Goal: Information Seeking & Learning: Check status

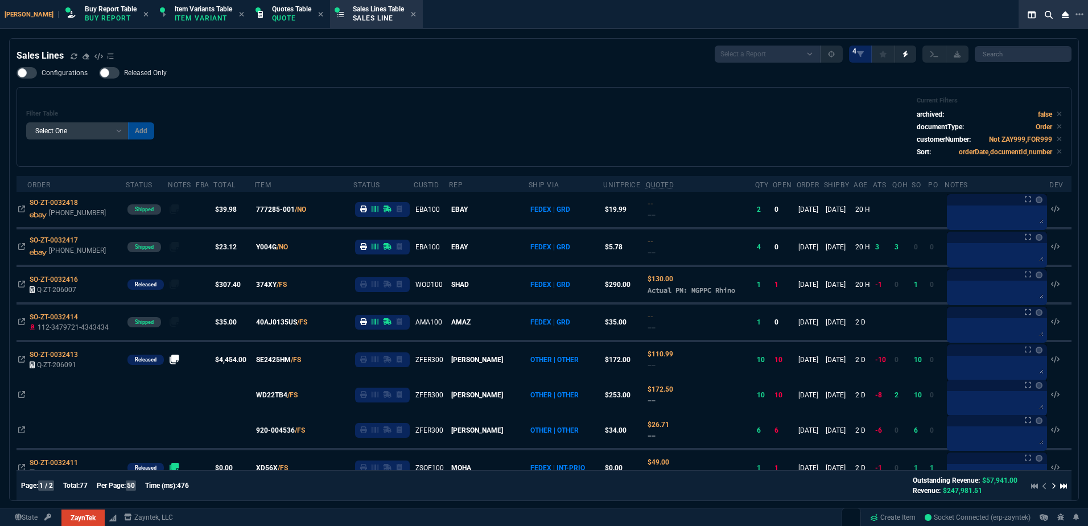
select select "1: BROV"
select select
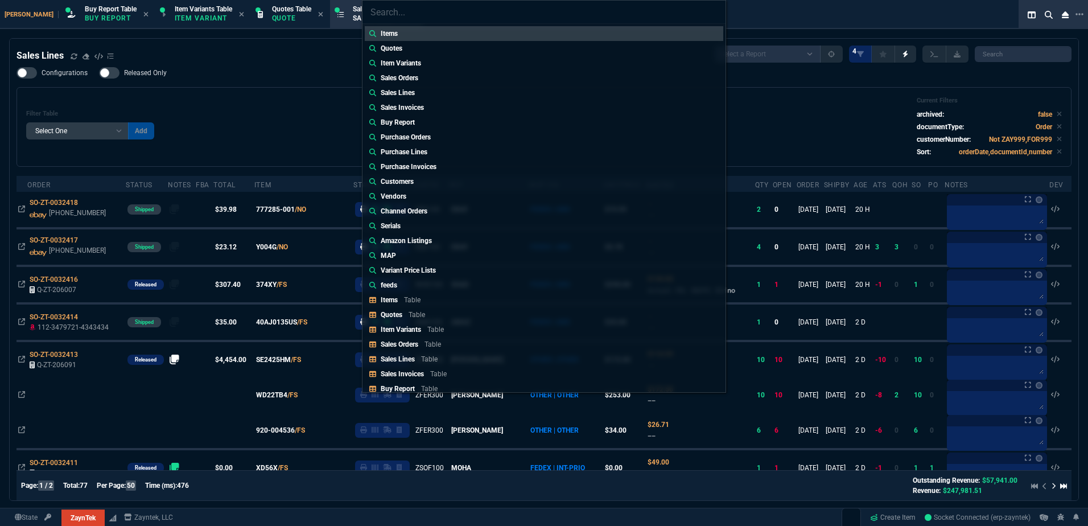
type input "Sales Orders: SO-ZT-0032372"
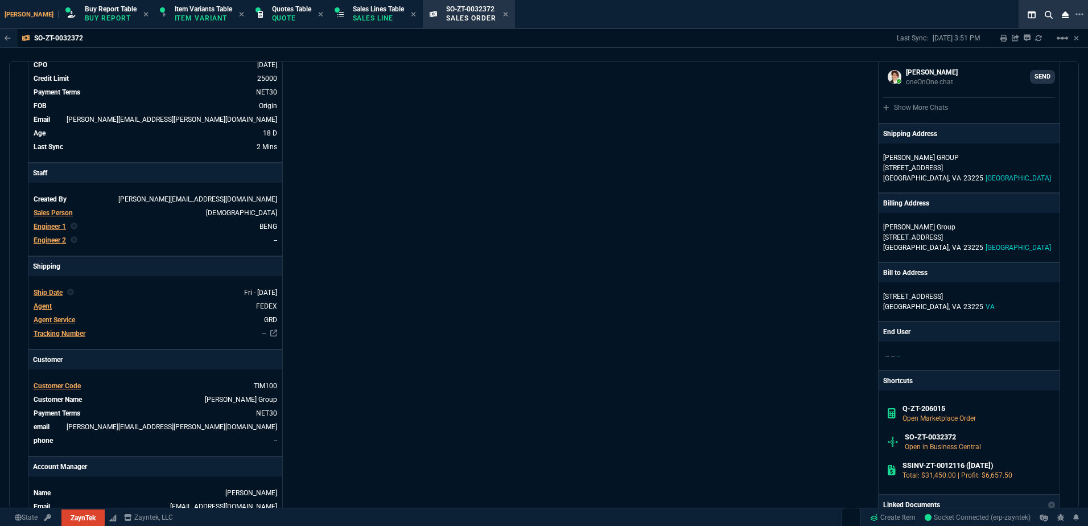
scroll to position [228, 0]
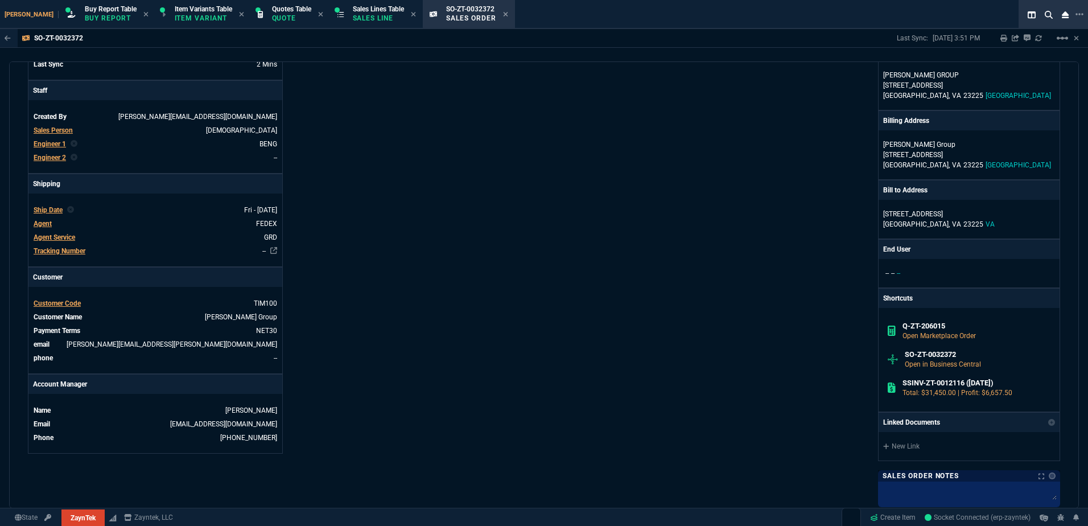
click at [569, 286] on div "ZaynTek, LLC [STREET_ADDRESS] Share Link [PERSON_NAME] oneOnOne chat SEND oneOn…" at bounding box center [802, 250] width 516 height 745
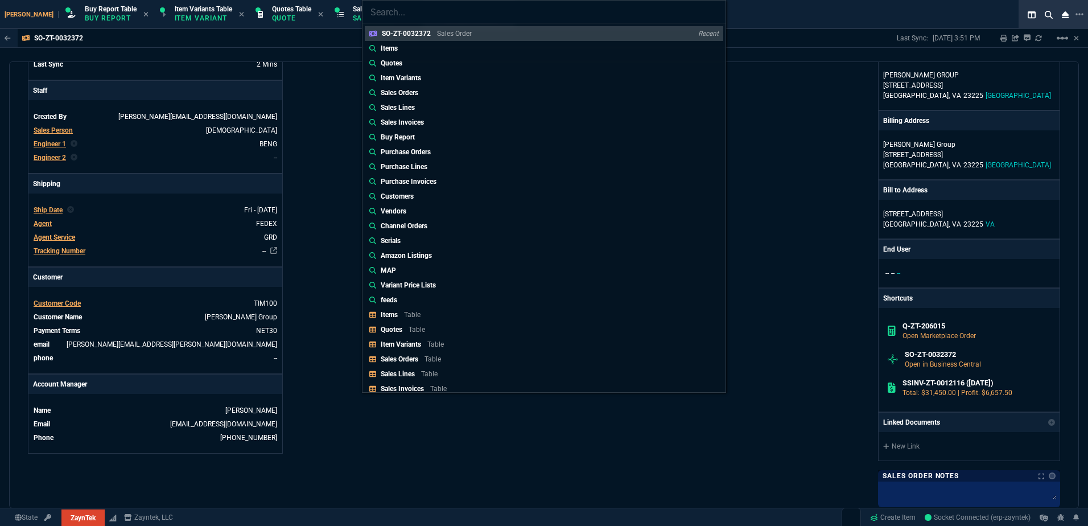
type input "Sales Orders: SO-ZT-0032376"
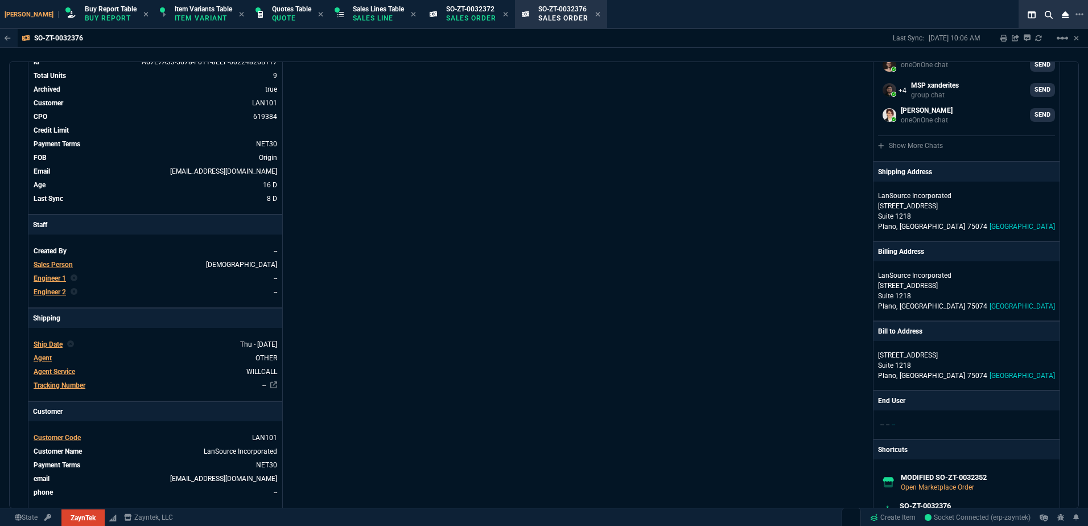
scroll to position [171, 0]
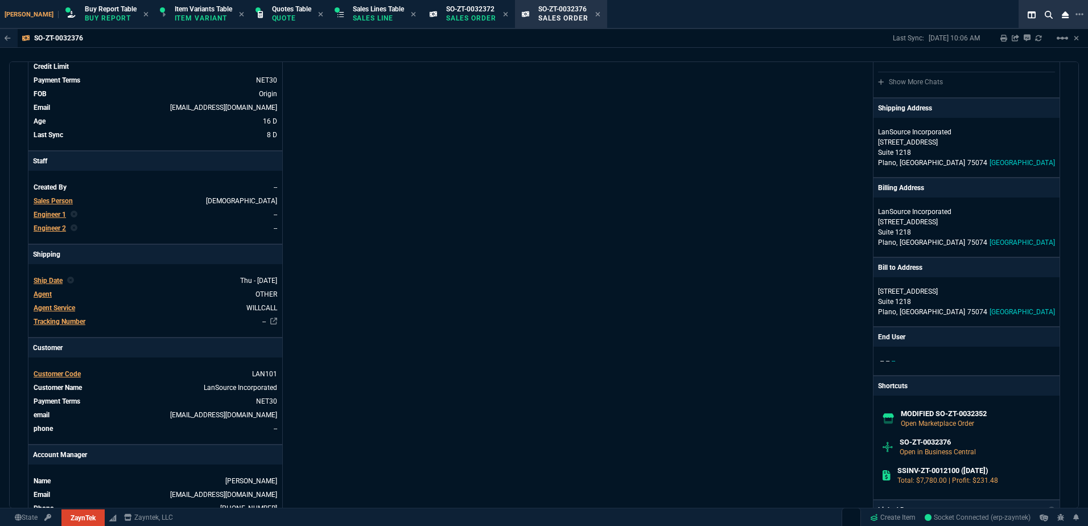
click at [515, 229] on div "Info Number SO-ZT-0032376 External ID MODIFIED SO-ZT-0032352 id A67E7A33-5678-F…" at bounding box center [286, 322] width 516 height 775
drag, startPoint x: 578, startPoint y: 16, endPoint x: 482, endPoint y: 20, distance: 95.6
click at [595, 15] on icon at bounding box center [597, 14] width 5 height 5
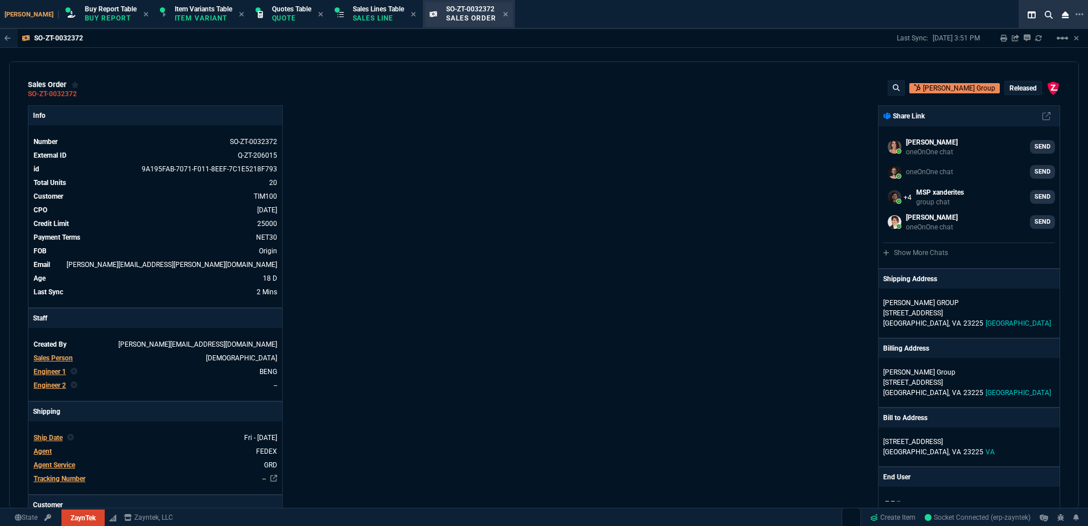
click at [480, 14] on div "SO-ZT-0032372 Sales Order" at bounding box center [477, 15] width 62 height 20
click at [503, 14] on icon at bounding box center [505, 14] width 5 height 5
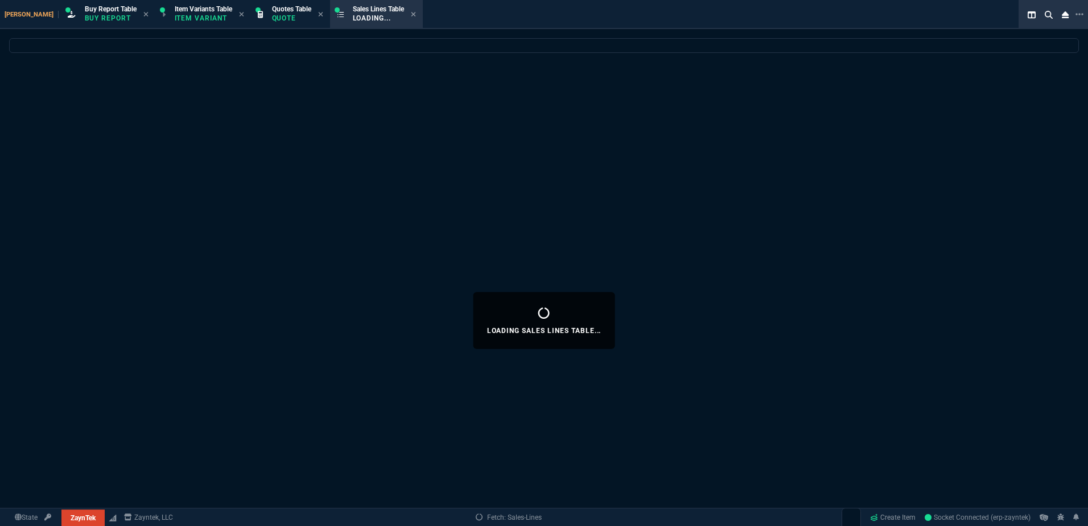
select select
